Goal: Information Seeking & Learning: Find specific fact

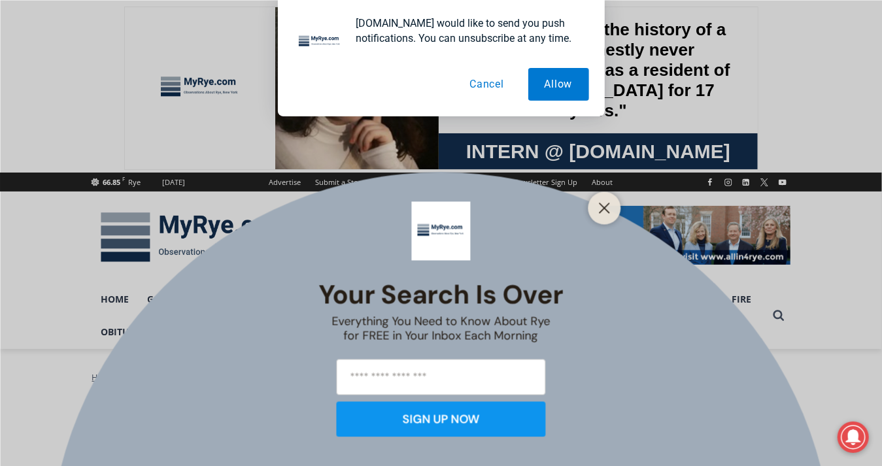
click at [495, 84] on button "Cancel" at bounding box center [486, 84] width 67 height 33
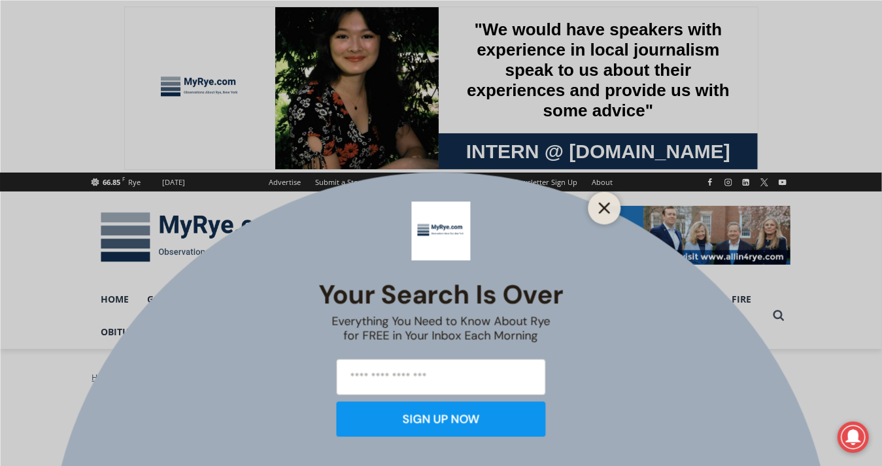
click at [599, 204] on button "Close" at bounding box center [605, 208] width 18 height 18
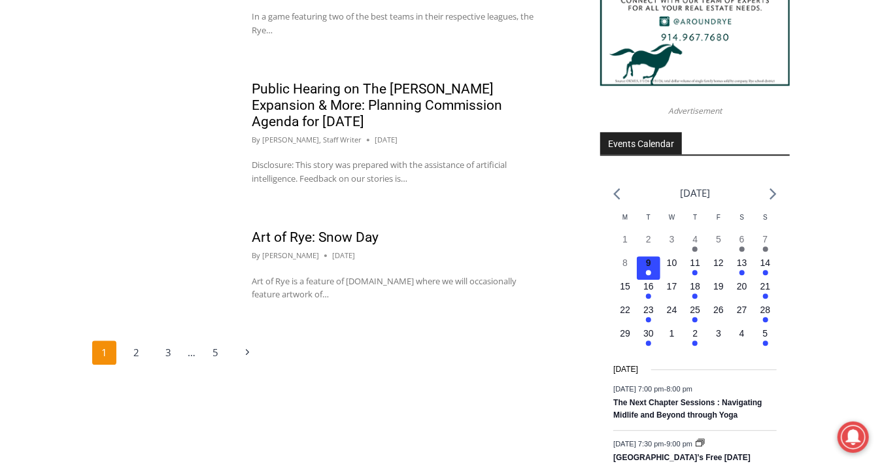
scroll to position [1654, 0]
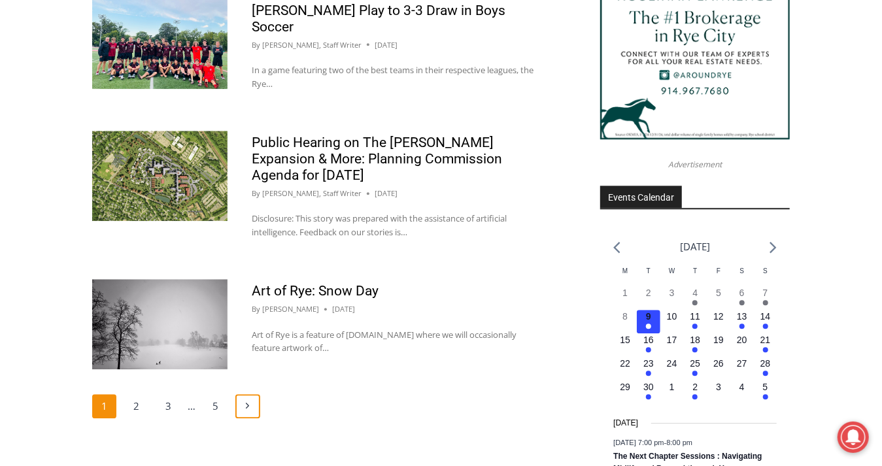
click at [248, 403] on icon "Page navigation" at bounding box center [247, 406] width 3 height 6
click at [146, 394] on link "2" at bounding box center [136, 406] width 25 height 25
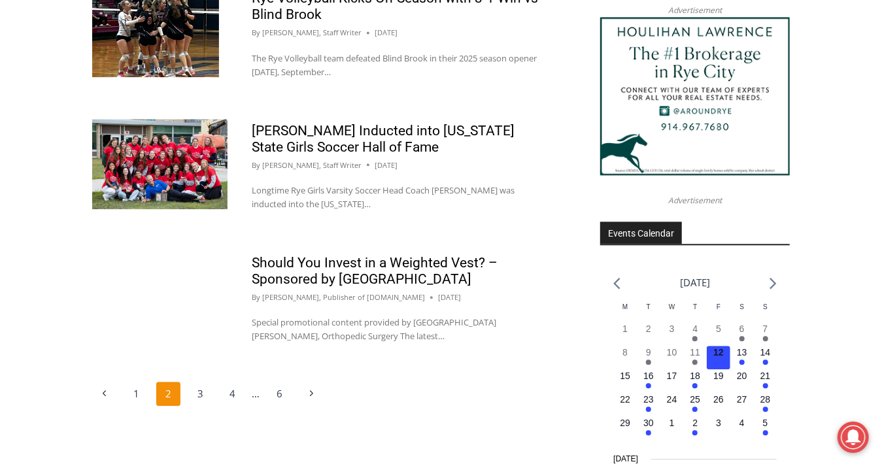
scroll to position [1654, 0]
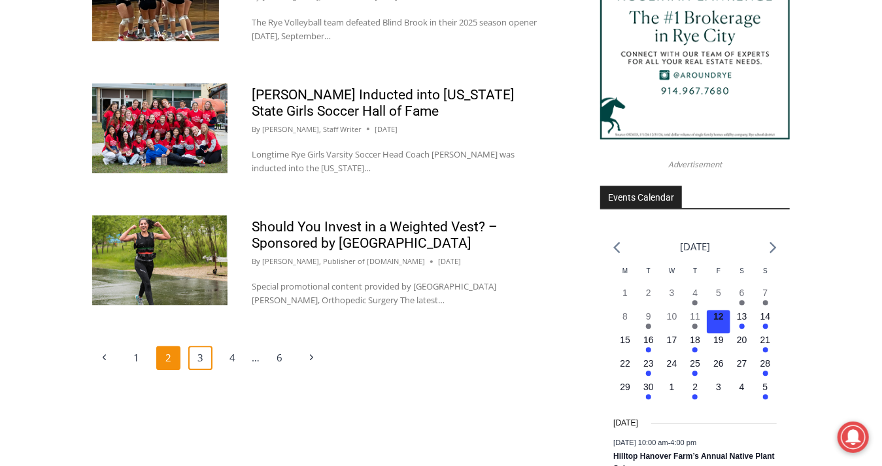
click at [203, 346] on link "3" at bounding box center [200, 358] width 25 height 25
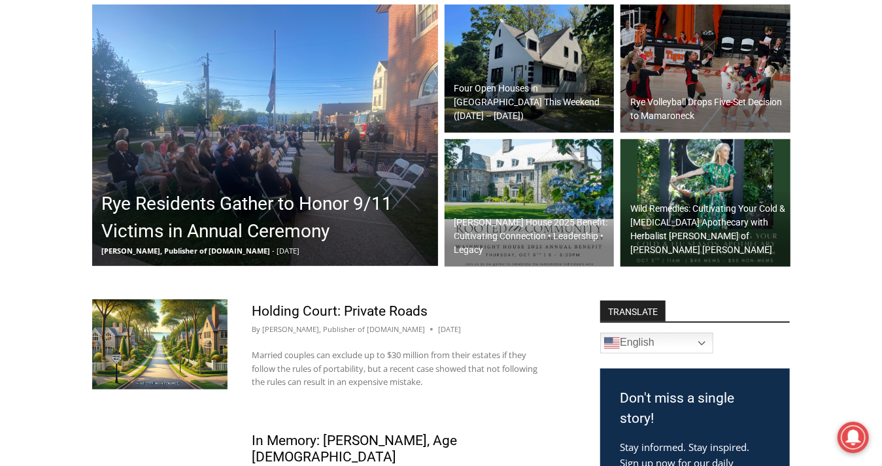
scroll to position [432, 0]
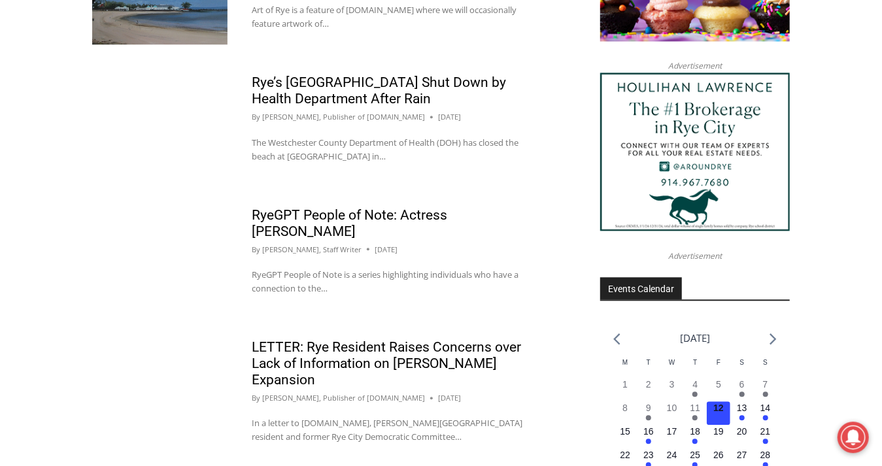
scroll to position [1654, 0]
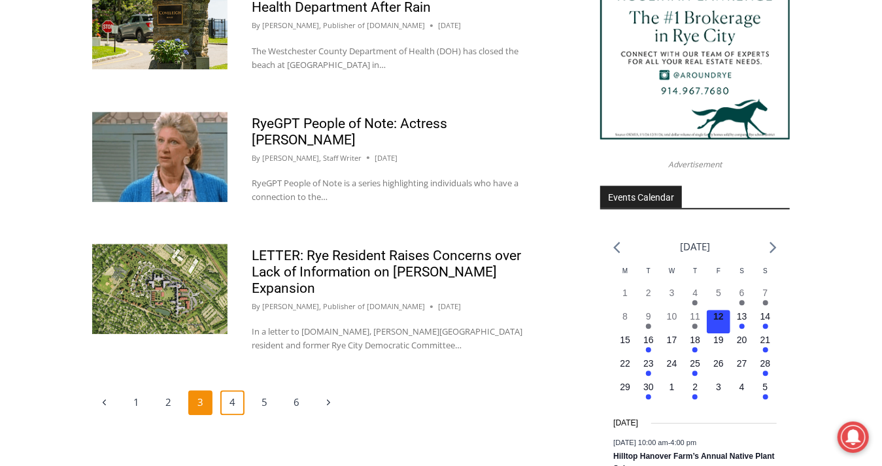
click at [234, 390] on link "4" at bounding box center [232, 402] width 25 height 25
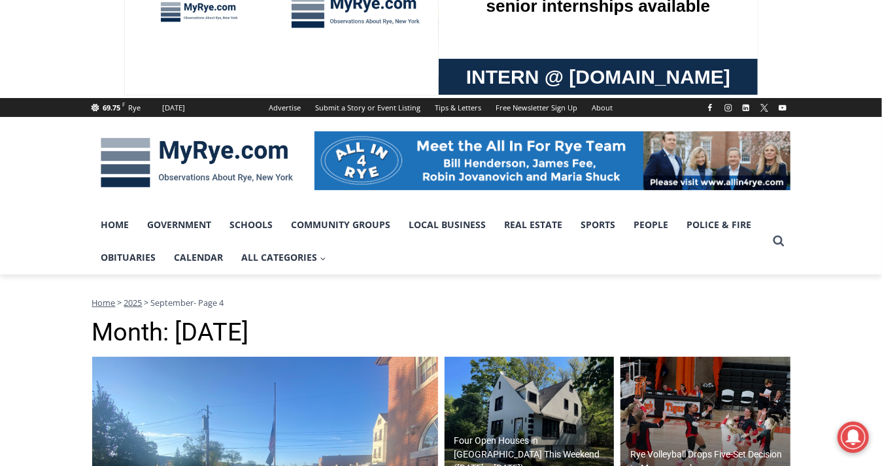
scroll to position [72, 0]
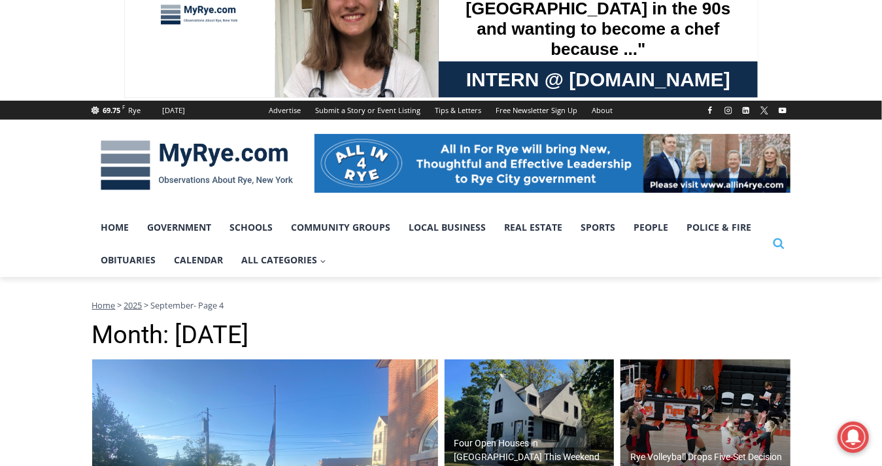
click at [783, 244] on icon "Search" at bounding box center [779, 243] width 12 height 12
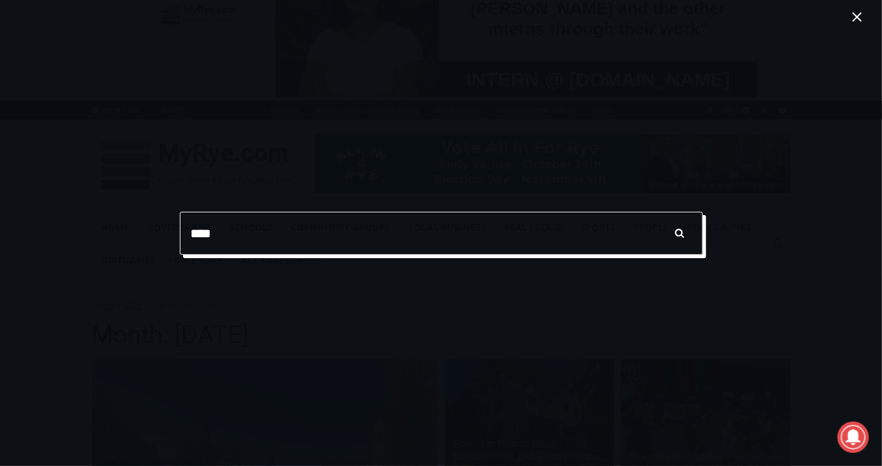
type input "****"
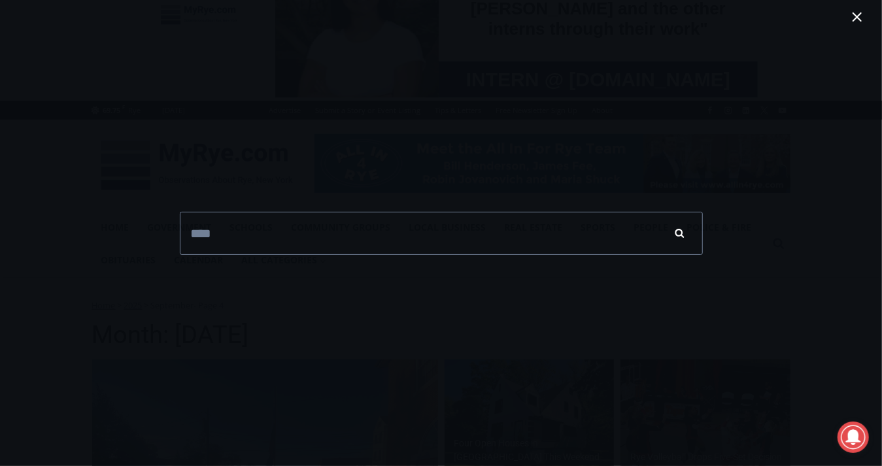
click at [684, 232] on input "******" at bounding box center [680, 233] width 46 height 43
click at [679, 233] on input "******" at bounding box center [680, 233] width 46 height 43
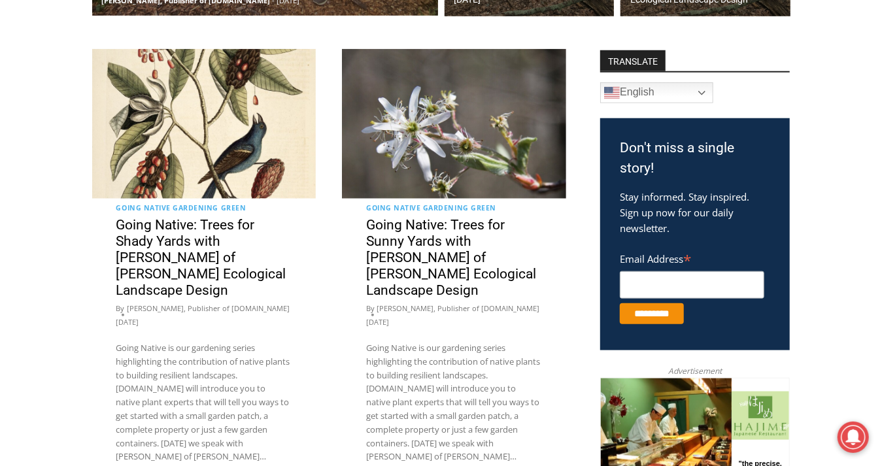
scroll to position [432, 0]
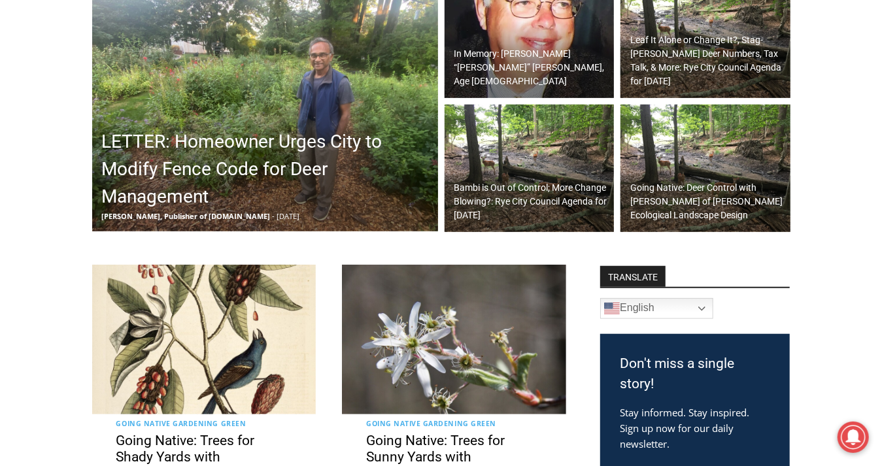
click at [305, 119] on img at bounding box center [265, 101] width 346 height 262
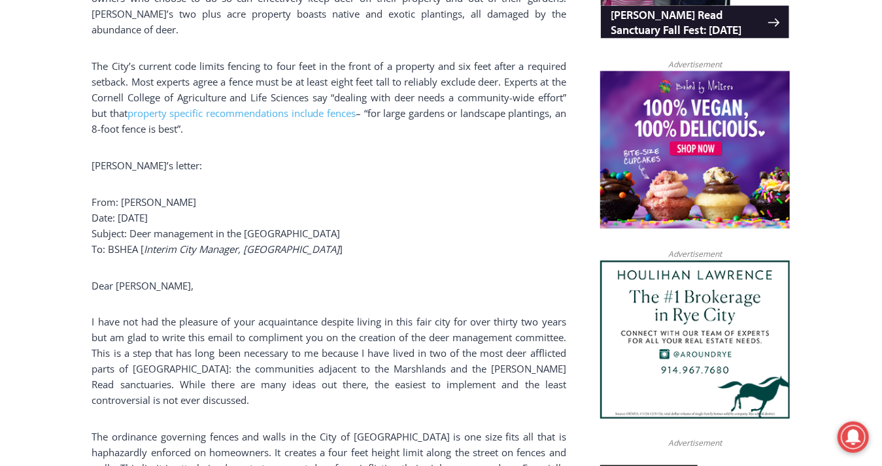
scroll to position [863, 0]
